Goal: Information Seeking & Learning: Find specific fact

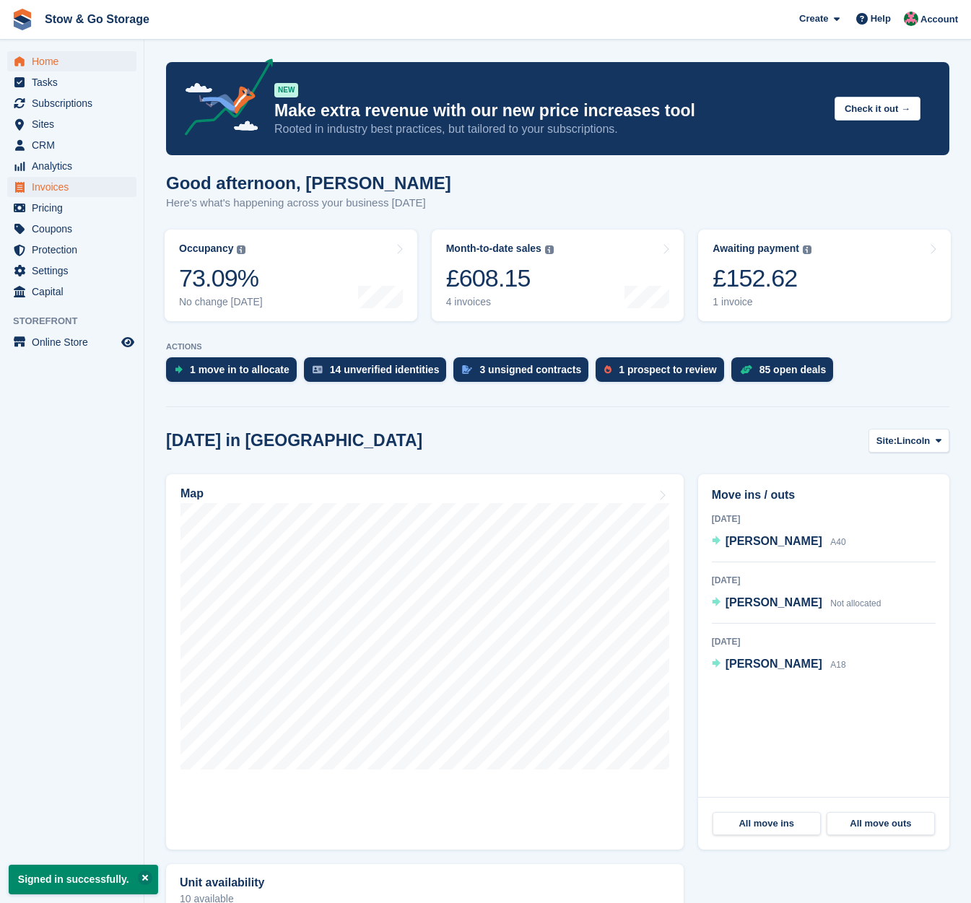
click at [49, 185] on span "Invoices" at bounding box center [75, 187] width 87 height 20
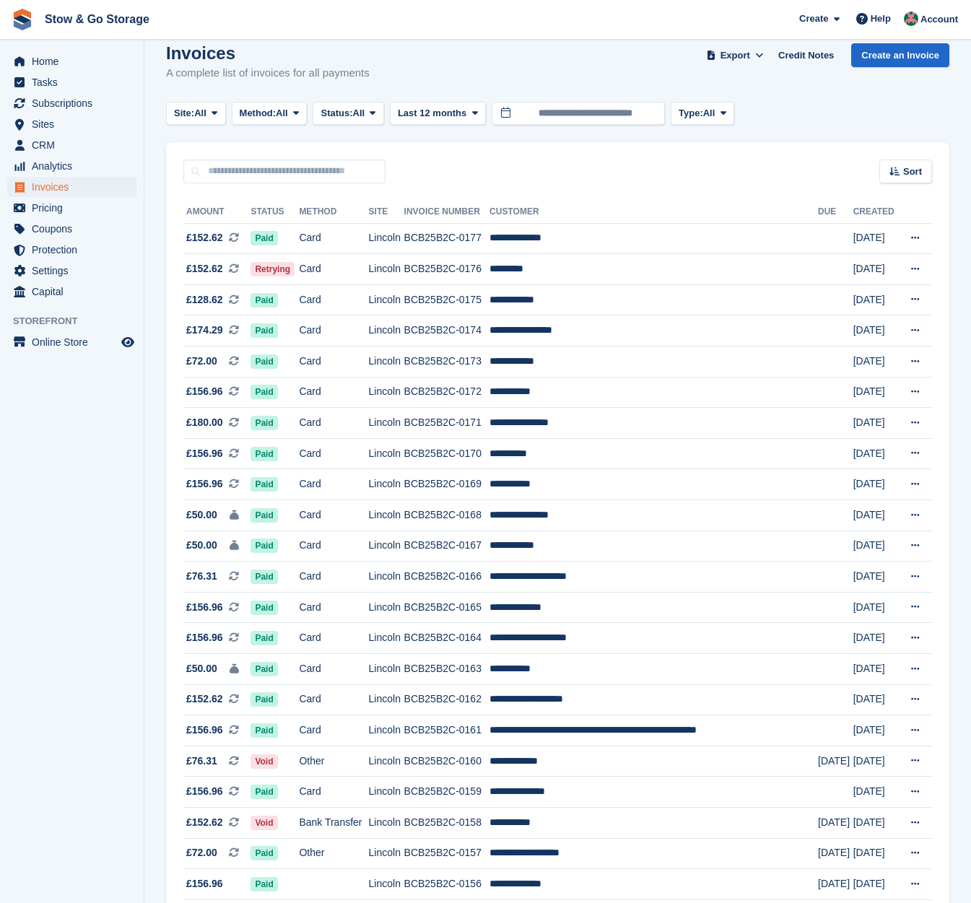
scroll to position [28, 0]
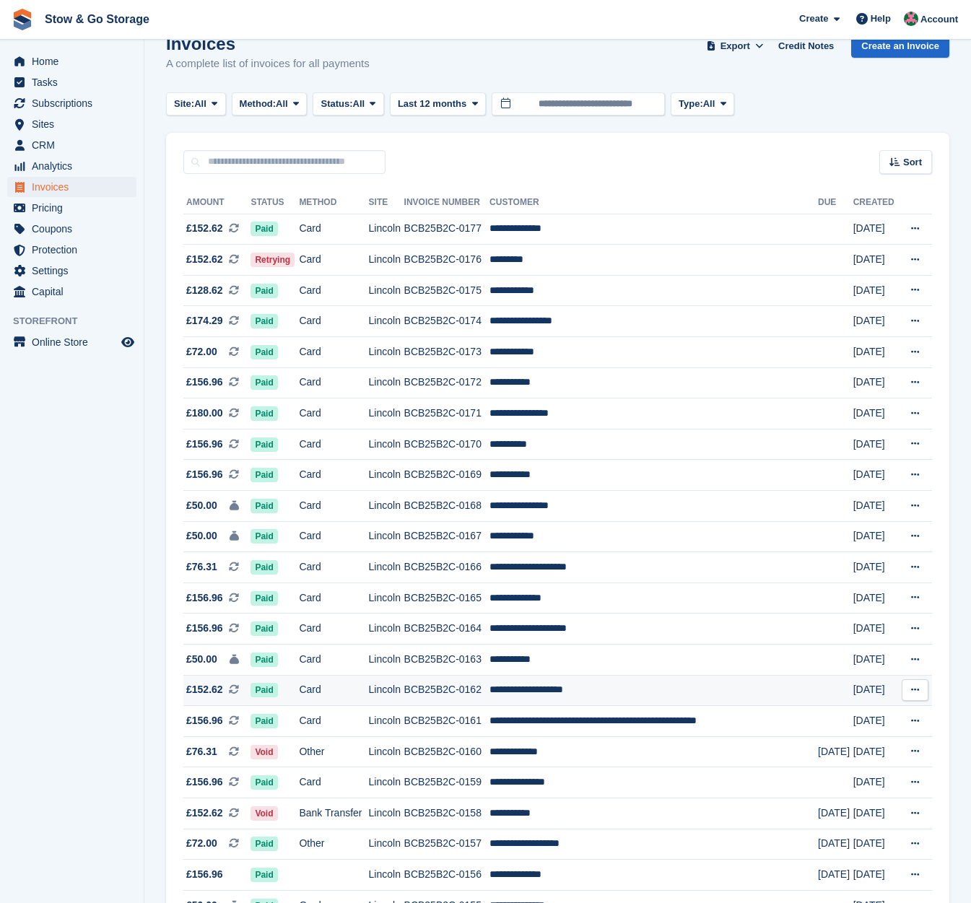
click at [535, 697] on td "**********" at bounding box center [653, 690] width 328 height 31
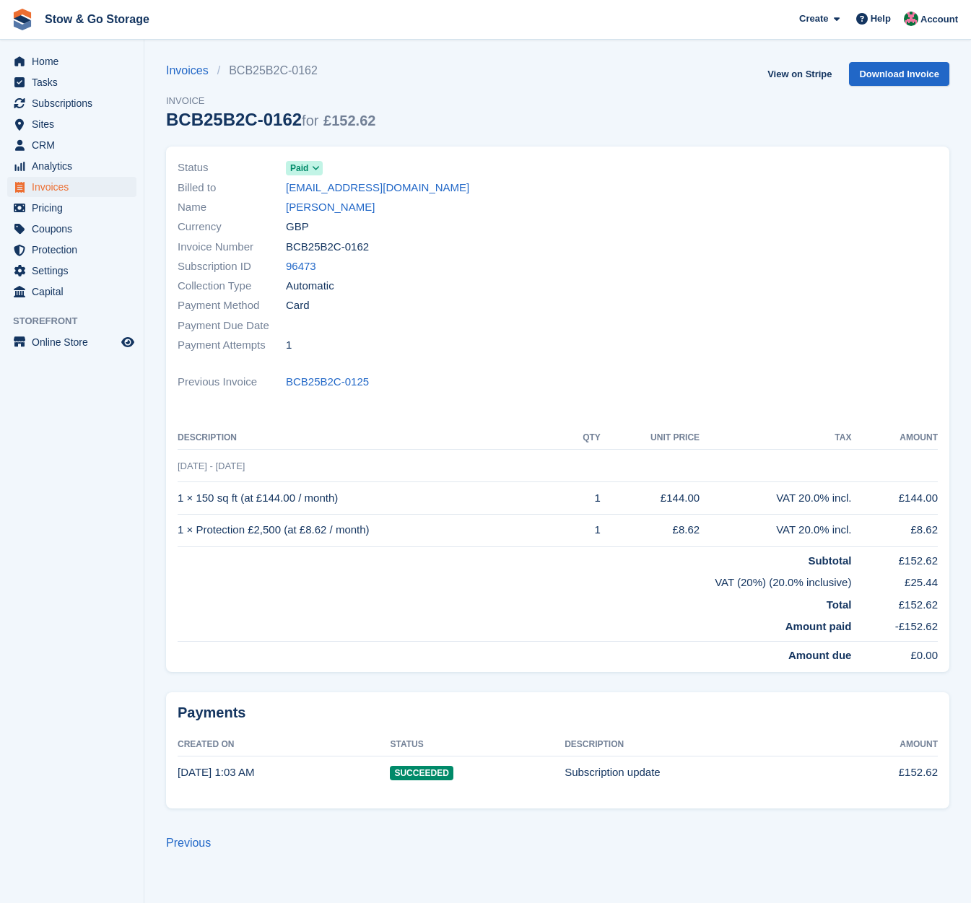
drag, startPoint x: 393, startPoint y: 250, endPoint x: 384, endPoint y: 249, distance: 8.7
click at [392, 250] on div "Invoice Number BCB25B2C-0162" at bounding box center [364, 246] width 372 height 19
drag, startPoint x: 382, startPoint y: 248, endPoint x: 287, endPoint y: 244, distance: 95.3
click at [287, 244] on div "Invoice Number BCB25B2C-0162" at bounding box center [364, 246] width 372 height 19
copy span "BCB25B2C-0162"
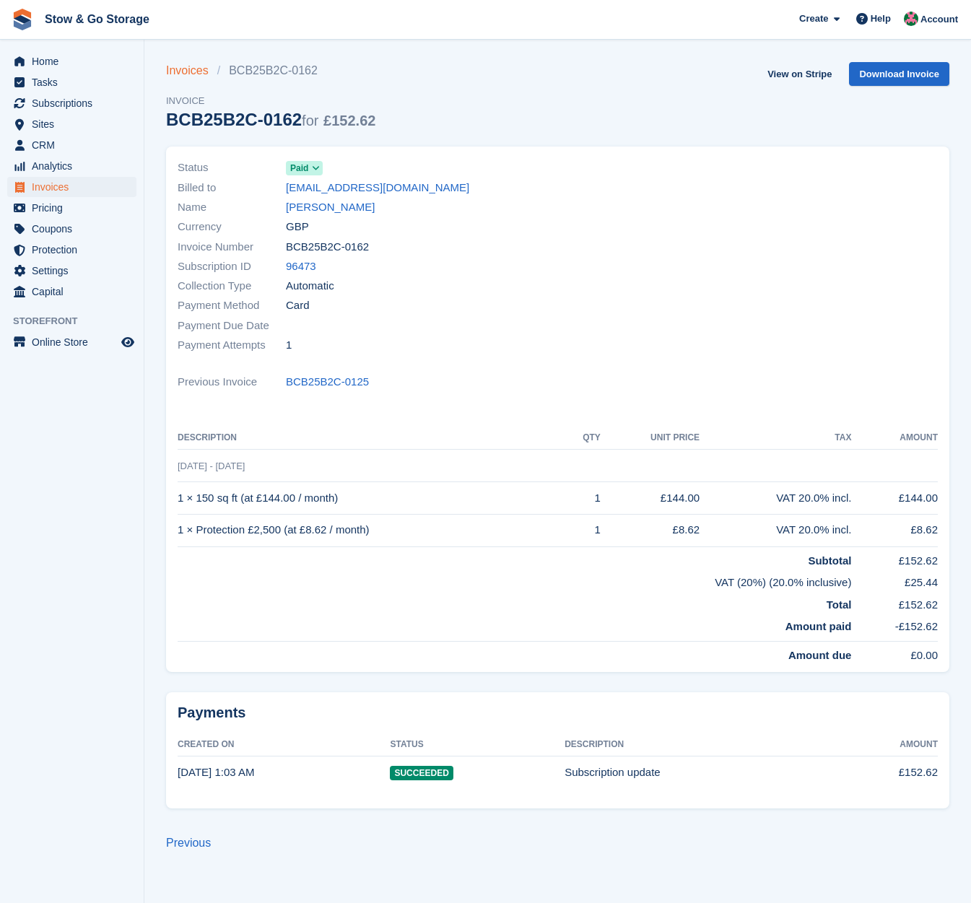
click at [195, 72] on link "Invoices" at bounding box center [191, 70] width 51 height 17
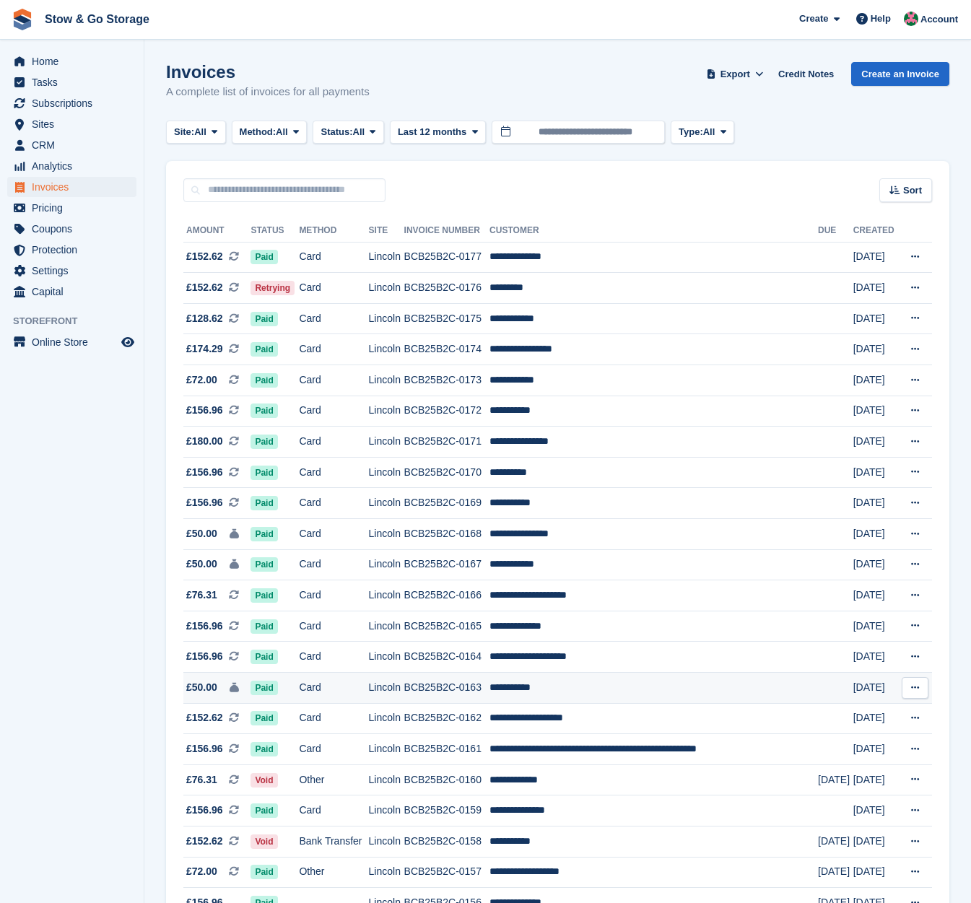
click at [553, 696] on td "**********" at bounding box center [653, 688] width 328 height 31
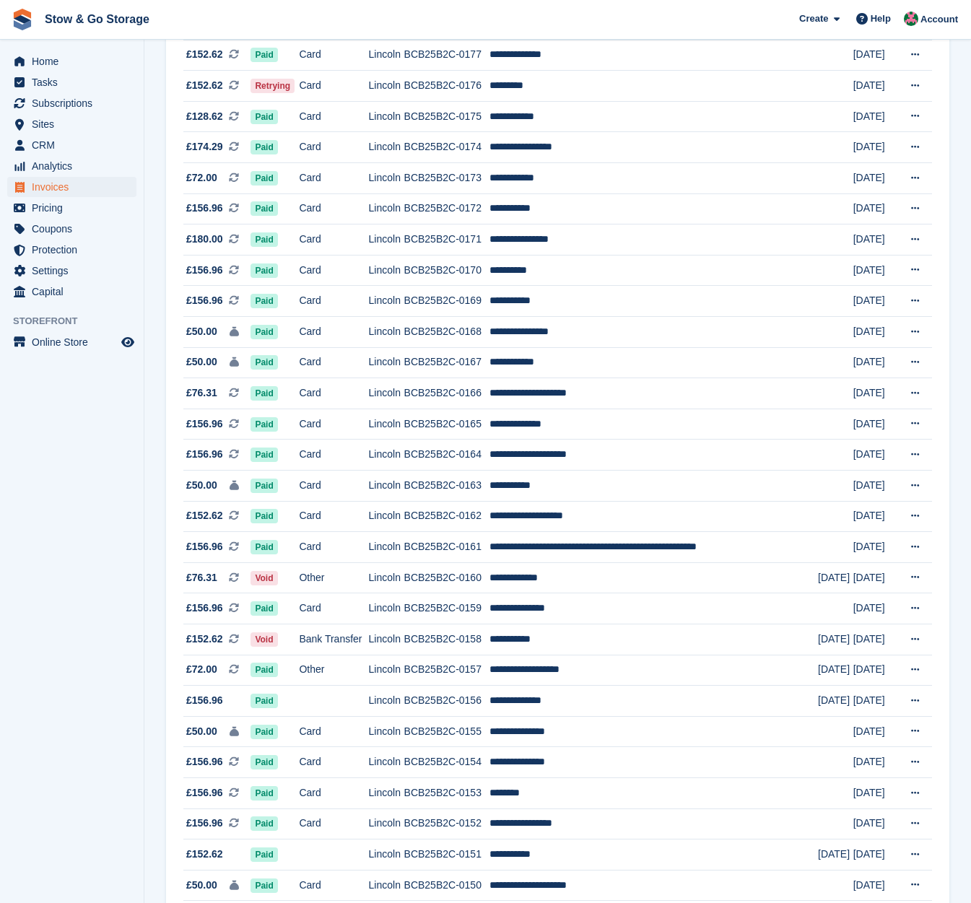
scroll to position [62, 0]
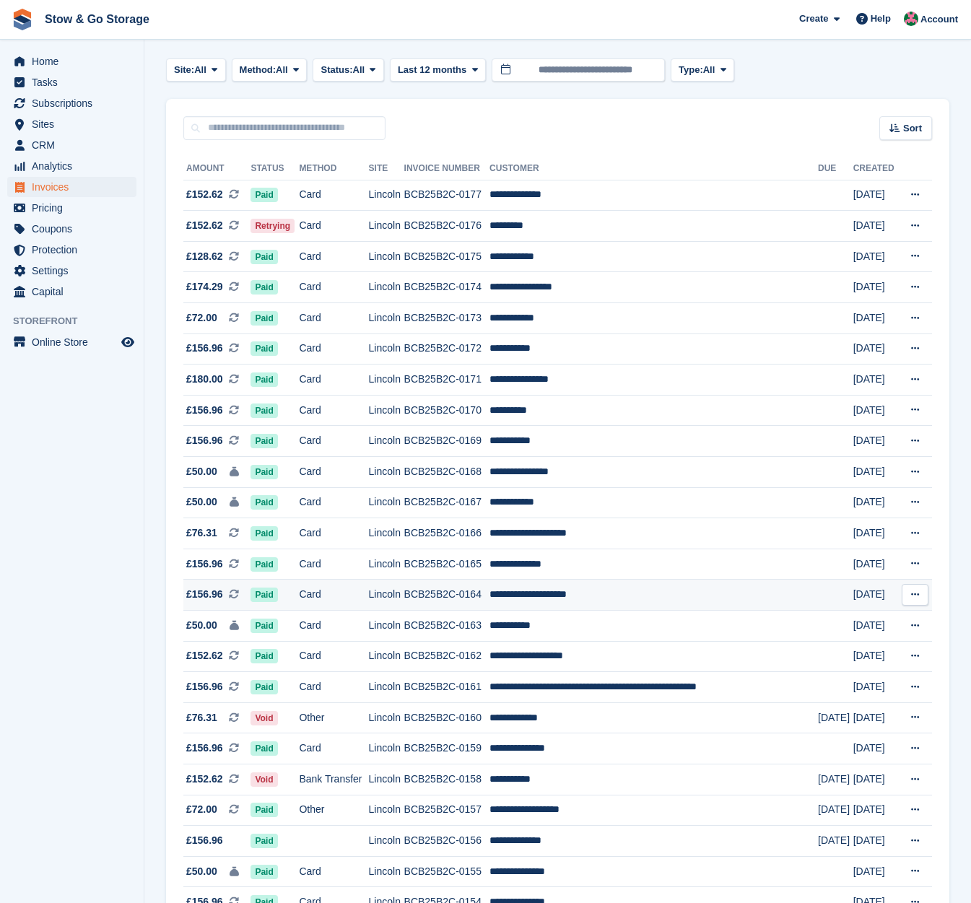
click at [490, 605] on td "BCB25B2C-0164" at bounding box center [447, 594] width 86 height 31
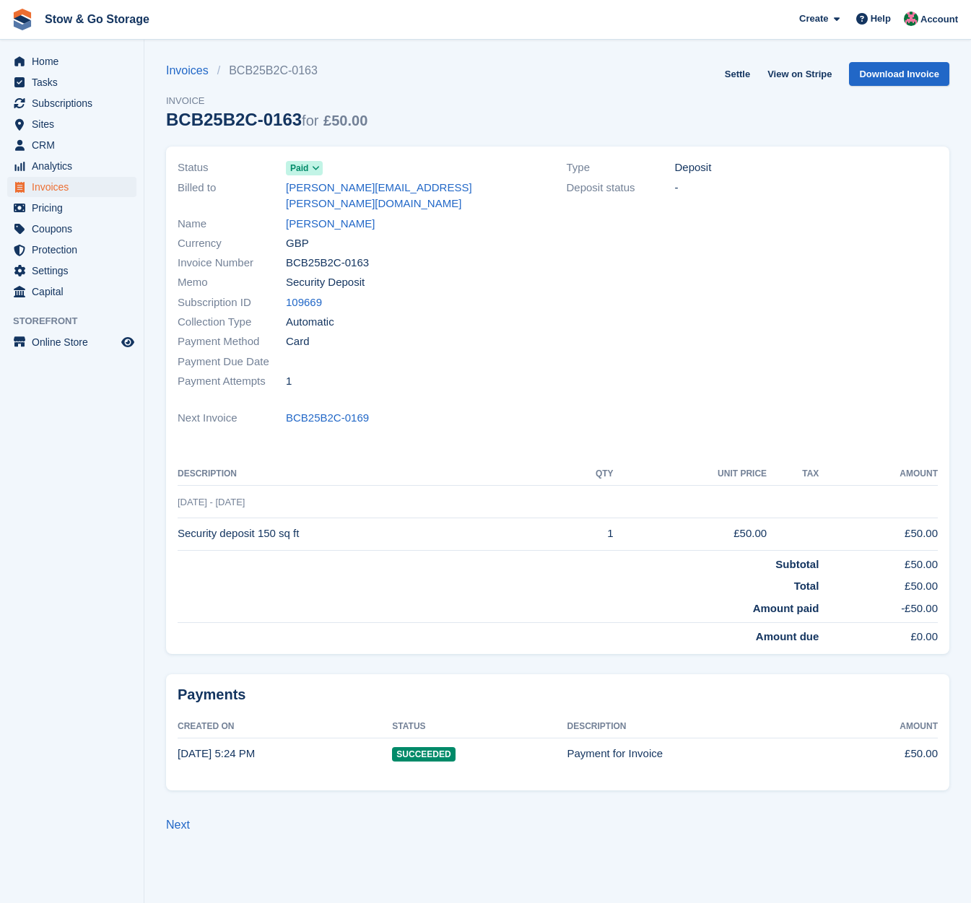
drag, startPoint x: 380, startPoint y: 248, endPoint x: 289, endPoint y: 246, distance: 90.9
click at [289, 253] on div "Invoice Number BCB25B2C-0163" at bounding box center [364, 262] width 372 height 19
copy span "BCB25B2C-0163"
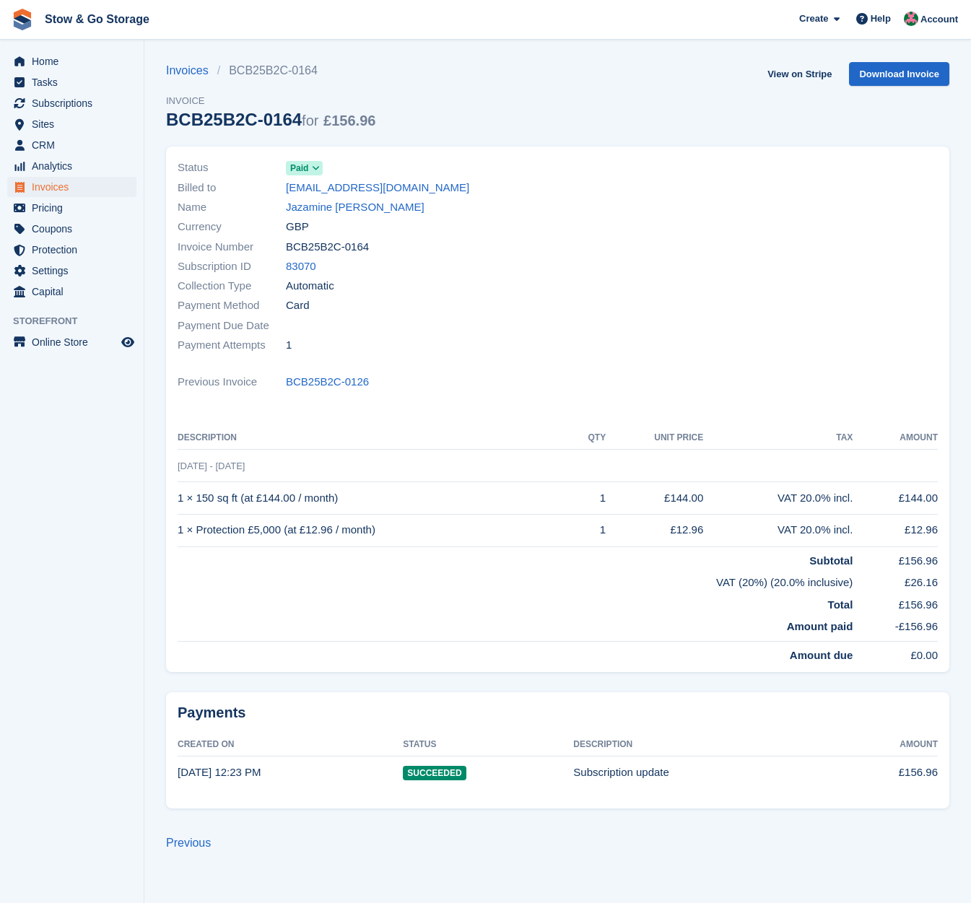
click at [380, 258] on div "Subscription ID 83070" at bounding box center [364, 266] width 372 height 19
drag, startPoint x: 372, startPoint y: 245, endPoint x: 284, endPoint y: 250, distance: 88.1
click at [284, 250] on div "Invoice Number BCB25B2C-0164" at bounding box center [364, 246] width 372 height 19
copy div "BCB25B2C-0164"
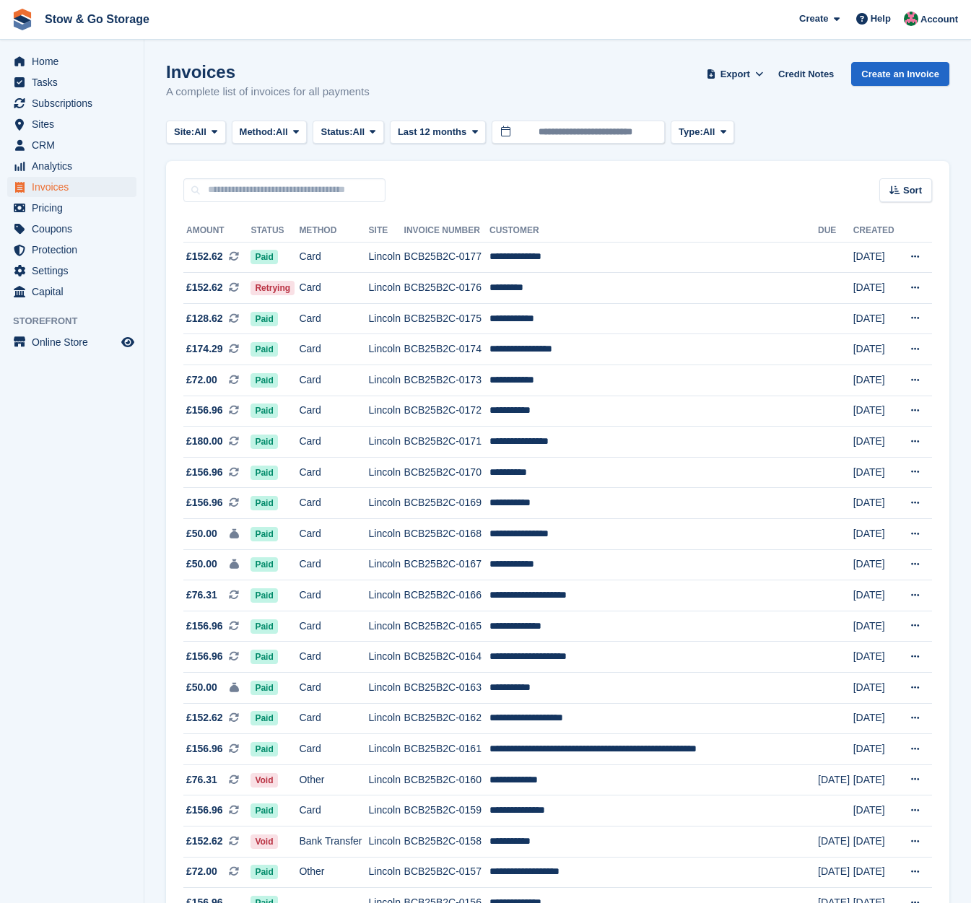
scroll to position [62, 0]
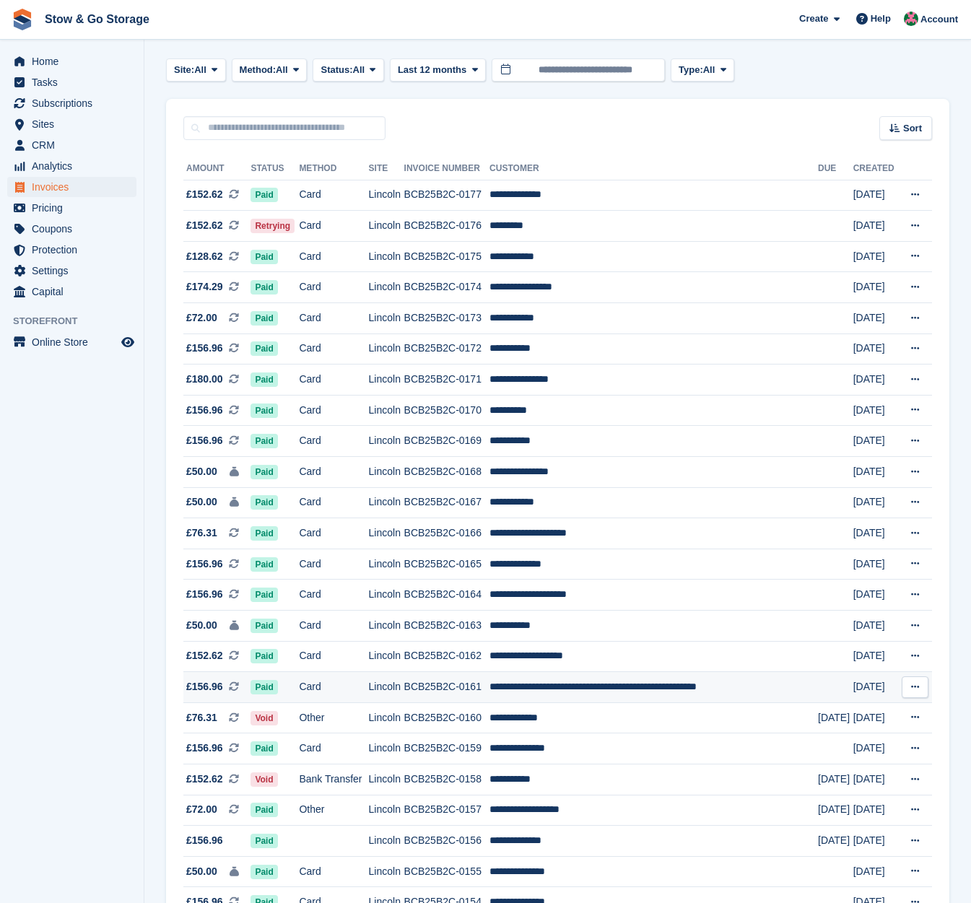
click at [433, 696] on td "BCB25B2C-0161" at bounding box center [447, 687] width 86 height 31
